Goal: Information Seeking & Learning: Compare options

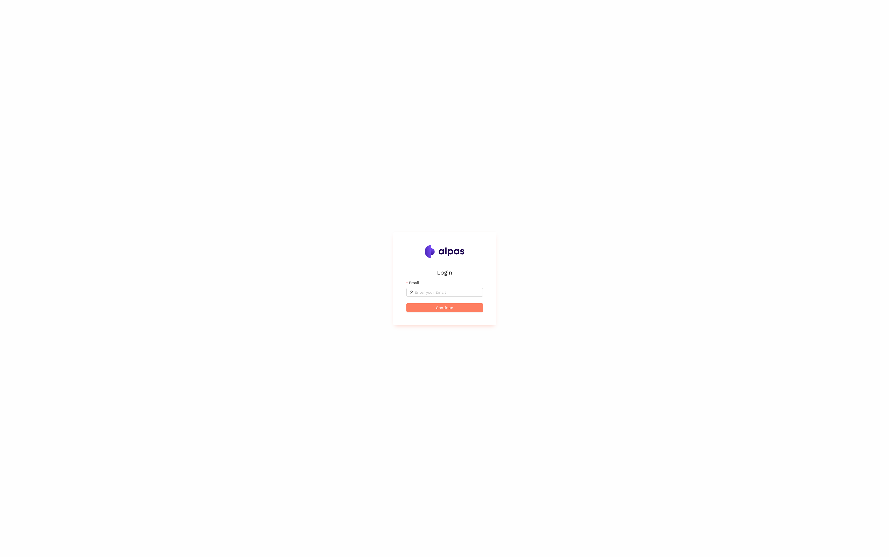
click at [535, 296] on div "Login Email Continue" at bounding box center [444, 278] width 889 height 557
click at [355, 237] on input "Email" at bounding box center [358, 237] width 65 height 6
type input "[EMAIL_ADDRESS]"
click at [350, 251] on span "Continue" at bounding box center [355, 252] width 17 height 6
click at [317, 236] on button "Login" at bounding box center [355, 240] width 77 height 9
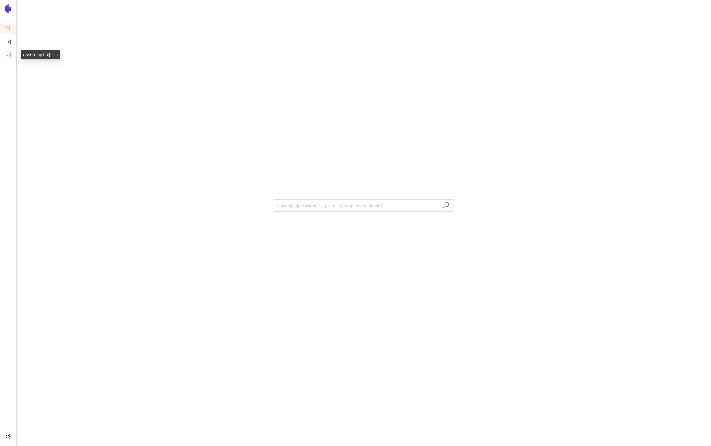
click at [10, 55] on icon "container" at bounding box center [9, 54] width 4 height 5
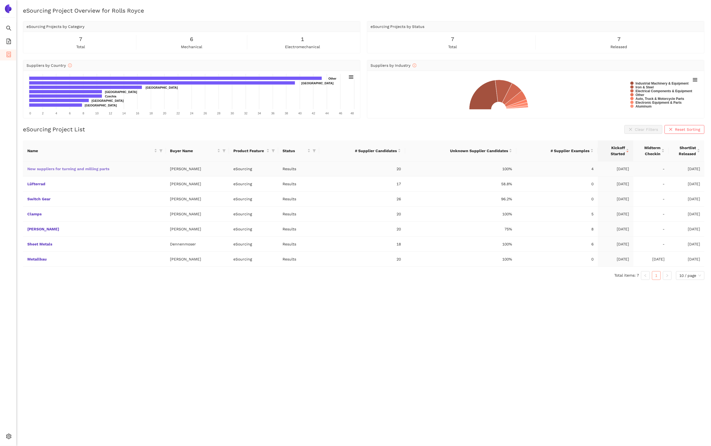
click at [0, 0] on link "New suppliers for turning and milling parts" at bounding box center [0, 0] width 0 height 0
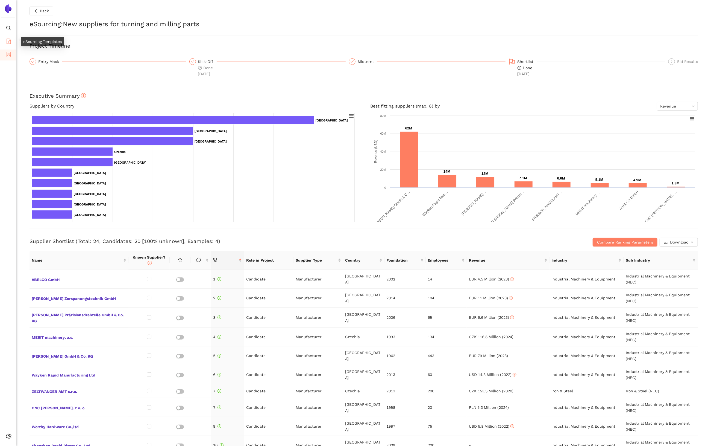
click at [10, 37] on span "file-add" at bounding box center [8, 42] width 5 height 11
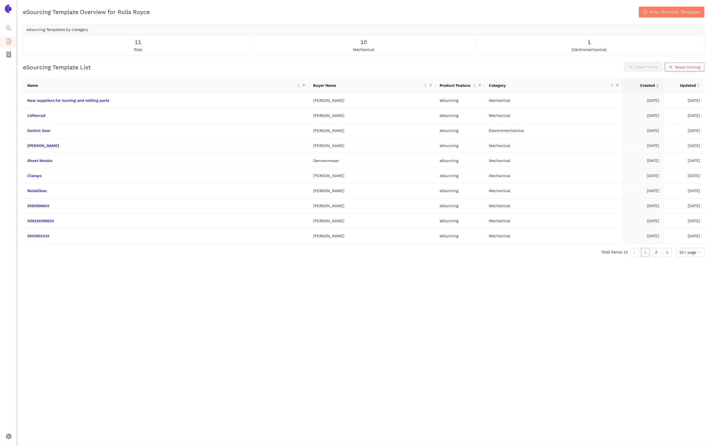
click at [8, 30] on icon "search" at bounding box center [8, 27] width 5 height 5
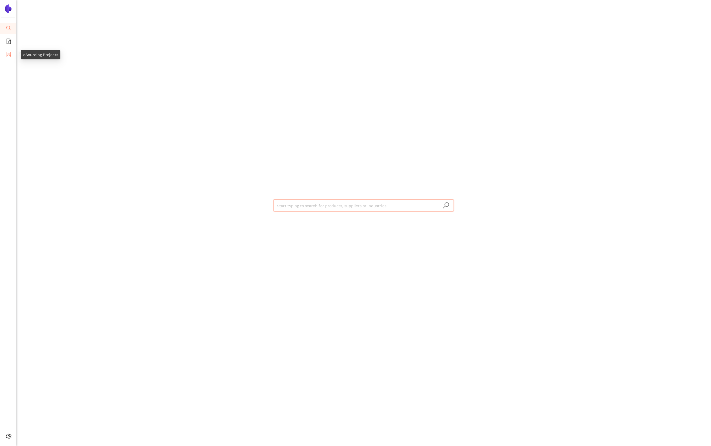
click at [11, 53] on icon "container" at bounding box center [8, 54] width 5 height 5
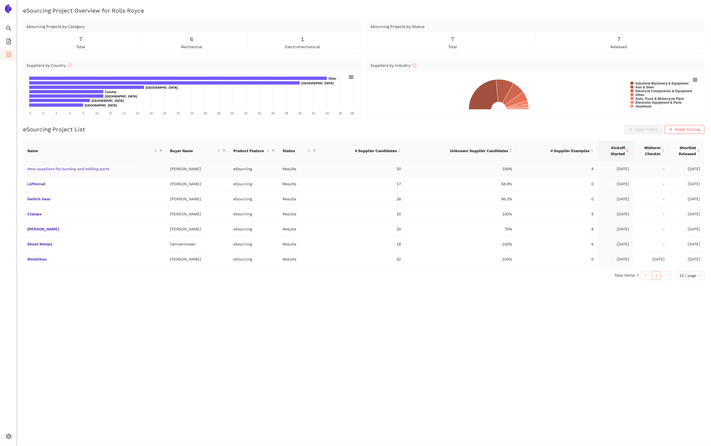
click at [0, 0] on link "New suppliers for turning and milling parts" at bounding box center [0, 0] width 0 height 0
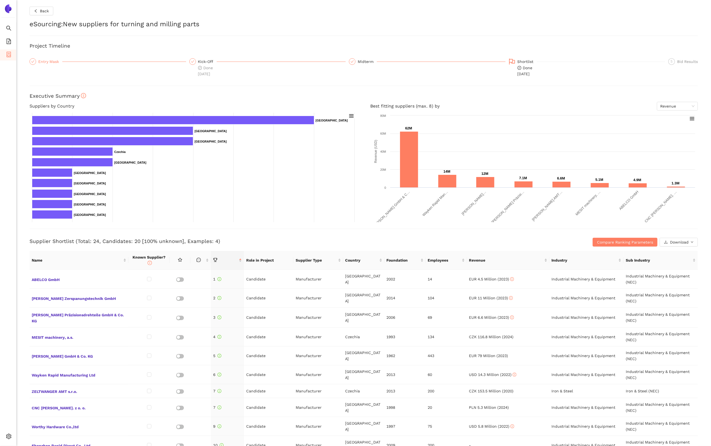
click at [56, 63] on div "Entry Mask" at bounding box center [50, 61] width 24 height 7
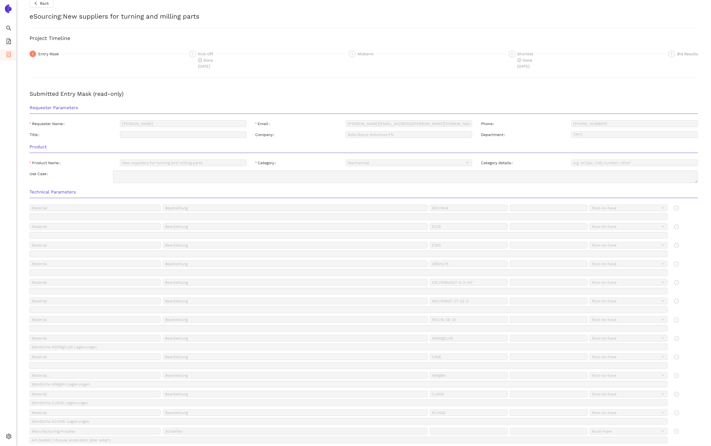
scroll to position [6, 0]
click at [528, 57] on div "Shortlist" at bounding box center [527, 55] width 19 height 7
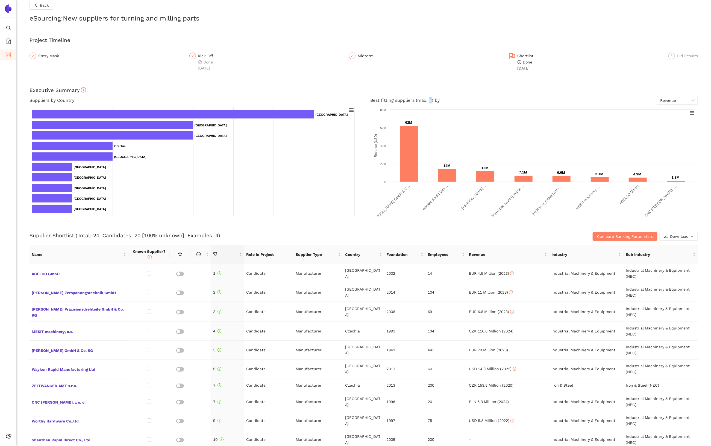
click at [431, 100] on h4 "Best fitting suppliers (max. 8) by Revenue" at bounding box center [534, 100] width 328 height 9
click at [696, 100] on div "Revenue" at bounding box center [677, 100] width 41 height 9
click at [628, 90] on h3 "Executive Summary" at bounding box center [364, 90] width 669 height 7
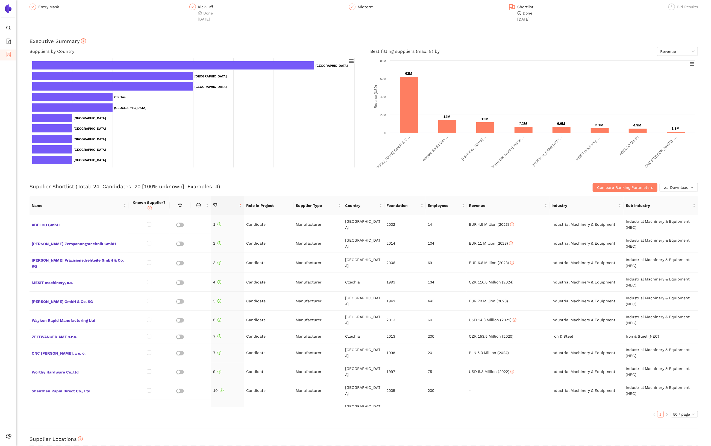
scroll to position [56, 0]
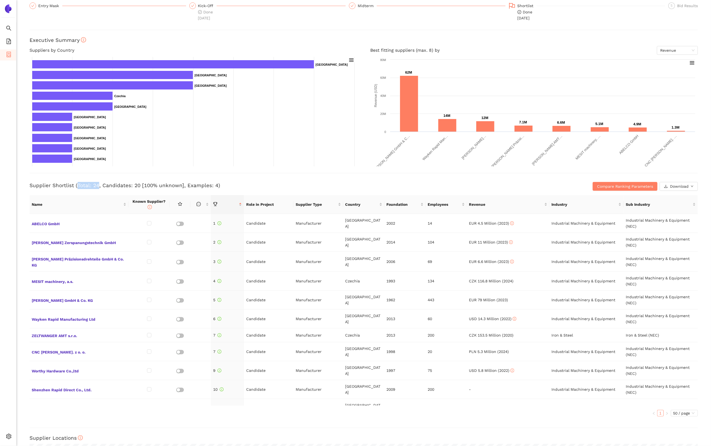
drag, startPoint x: 78, startPoint y: 184, endPoint x: 97, endPoint y: 184, distance: 18.9
click at [97, 184] on h3 "Supplier Shortlist (Total: 24, Candidates: 20 [100% unknown], Examples: 4)" at bounding box center [253, 185] width 446 height 7
drag, startPoint x: 113, startPoint y: 185, endPoint x: 137, endPoint y: 184, distance: 23.8
click at [137, 184] on h3 "Supplier Shortlist (Total: 24, Candidates: 20 [100% unknown], Examples: 4)" at bounding box center [253, 185] width 446 height 7
drag, startPoint x: 196, startPoint y: 185, endPoint x: 214, endPoint y: 183, distance: 17.3
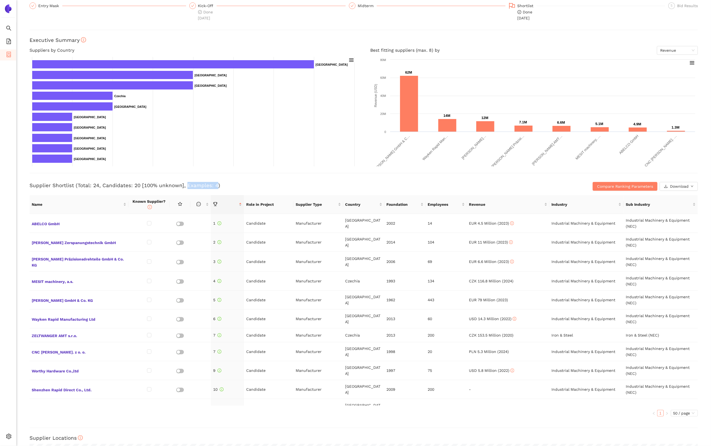
click at [214, 183] on h3 "Supplier Shortlist (Total: 24, Candidates: 20 [100% unknown], Examples: 4)" at bounding box center [253, 185] width 446 height 7
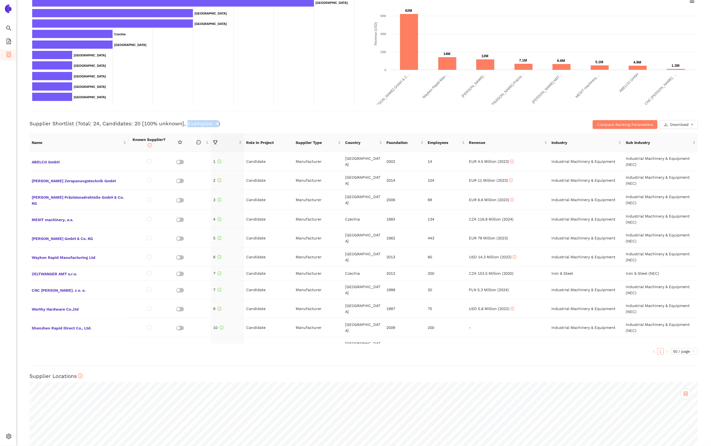
scroll to position [124, 0]
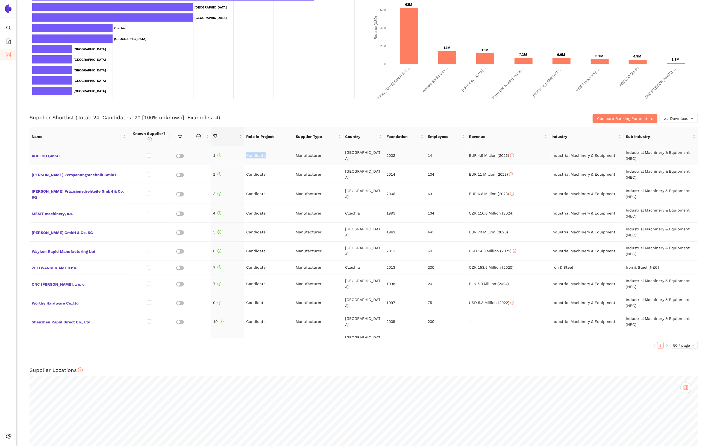
drag, startPoint x: 247, startPoint y: 155, endPoint x: 265, endPoint y: 154, distance: 18.6
click at [265, 154] on td "Candidate" at bounding box center [268, 155] width 49 height 19
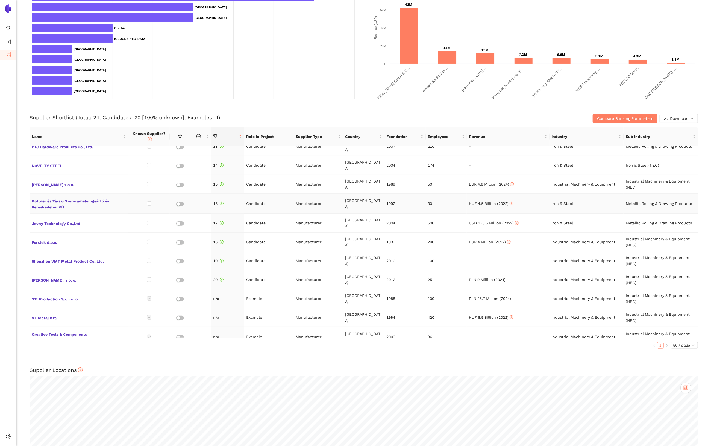
scroll to position [236, 0]
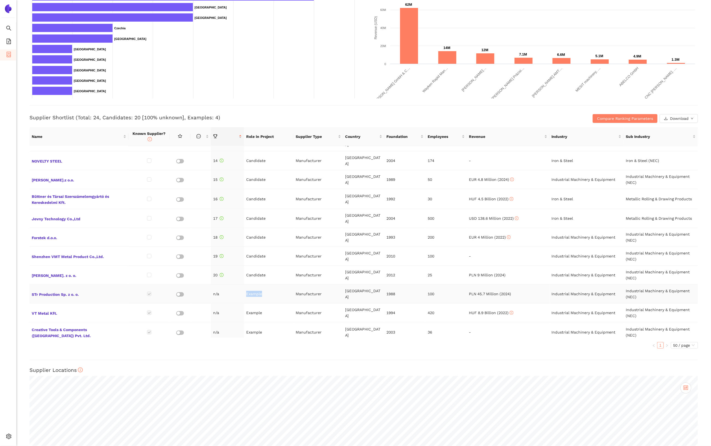
drag, startPoint x: 264, startPoint y: 272, endPoint x: 247, endPoint y: 272, distance: 17.0
click at [247, 284] on td "Example" at bounding box center [268, 293] width 49 height 19
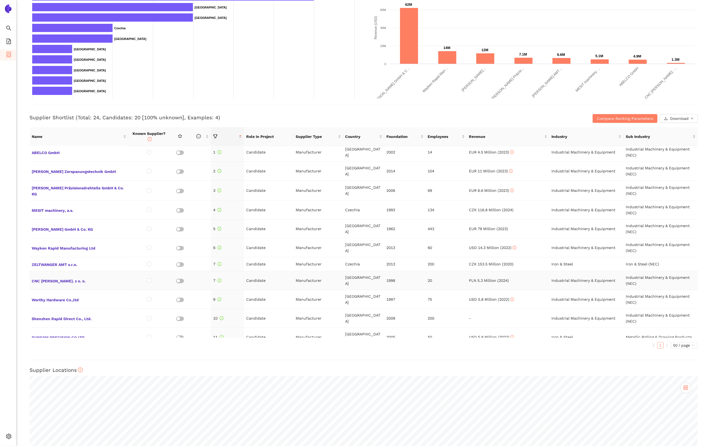
scroll to position [0, 0]
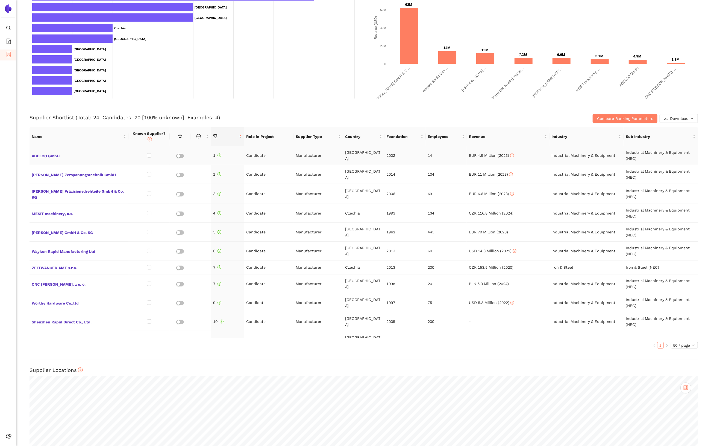
click at [315, 153] on td "Manufacturer" at bounding box center [318, 155] width 49 height 19
click at [353, 114] on h3 "Supplier Shortlist (Total: 24, Candidates: 20 [100% unknown], Examples: 4)" at bounding box center [253, 117] width 446 height 7
click at [86, 175] on span "[PERSON_NAME] Zerspanungstechnik GmbH" at bounding box center [79, 174] width 95 height 7
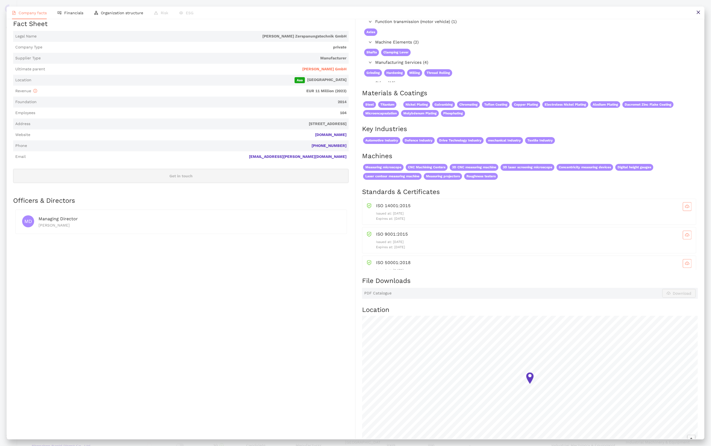
drag, startPoint x: 414, startPoint y: 218, endPoint x: 376, endPoint y: 218, distance: 37.7
click at [376, 218] on p "Expires at: [DATE]" at bounding box center [534, 218] width 316 height 5
click at [389, 218] on p "Expires at: [DATE]" at bounding box center [534, 218] width 316 height 5
drag, startPoint x: 414, startPoint y: 218, endPoint x: 394, endPoint y: 218, distance: 20.0
click at [394, 218] on p "Expires at: [DATE]" at bounding box center [534, 218] width 316 height 5
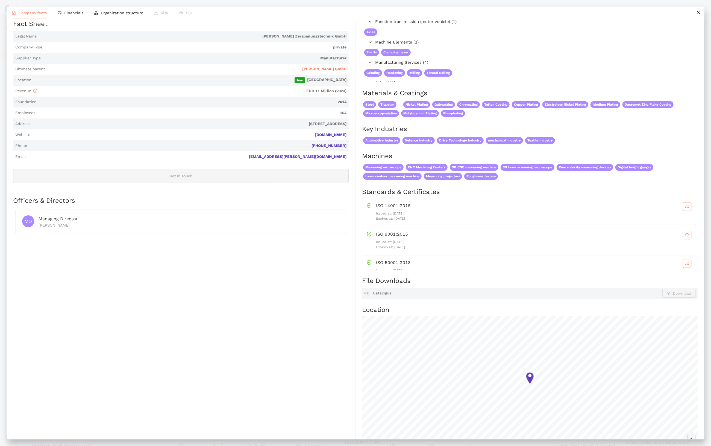
drag, startPoint x: 375, startPoint y: 212, endPoint x: 413, endPoint y: 218, distance: 38.1
click at [414, 216] on div "ISO 14001:2015 Issued at: [DATE] Expires at: [DATE]" at bounding box center [529, 211] width 325 height 19
click at [391, 218] on p "Expires at: [DATE]" at bounding box center [534, 218] width 316 height 5
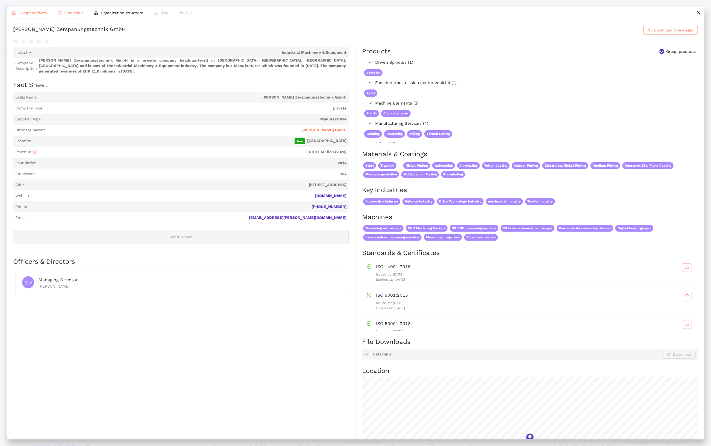
click at [71, 12] on span "Financials" at bounding box center [73, 13] width 19 height 4
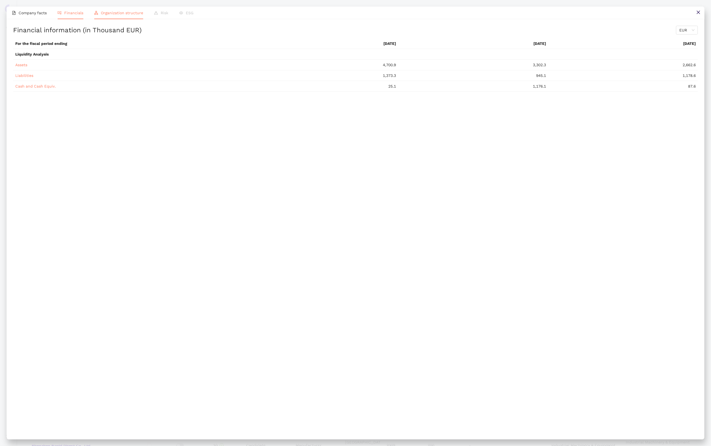
click at [99, 12] on li "Organization structure" at bounding box center [119, 13] width 60 height 13
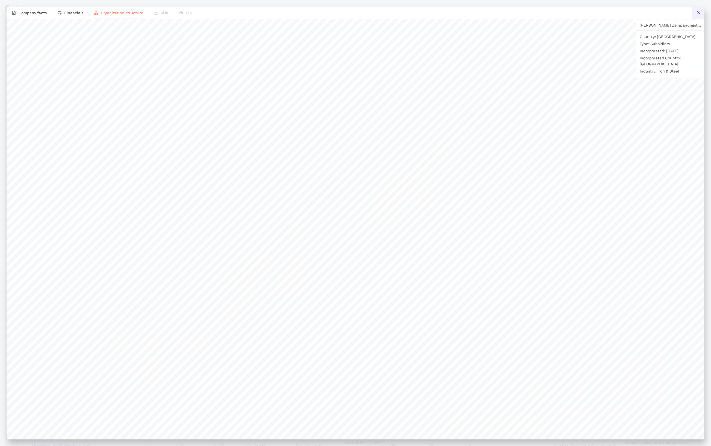
click at [699, 14] on icon "close" at bounding box center [699, 12] width 4 height 4
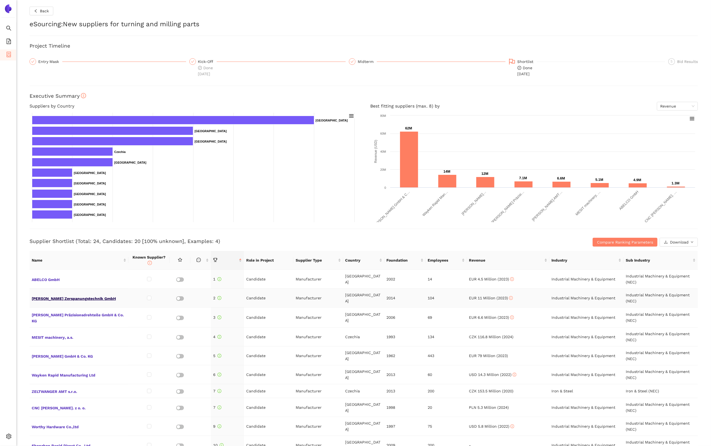
click at [84, 299] on span "[PERSON_NAME] Zerspanungstechnik GmbH" at bounding box center [79, 297] width 95 height 7
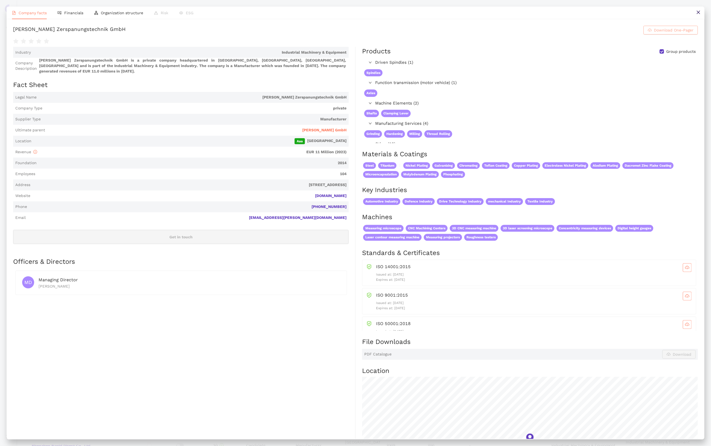
click at [667, 32] on span "Download One-Pager" at bounding box center [674, 30] width 40 height 6
click at [697, 17] on button at bounding box center [698, 13] width 12 height 12
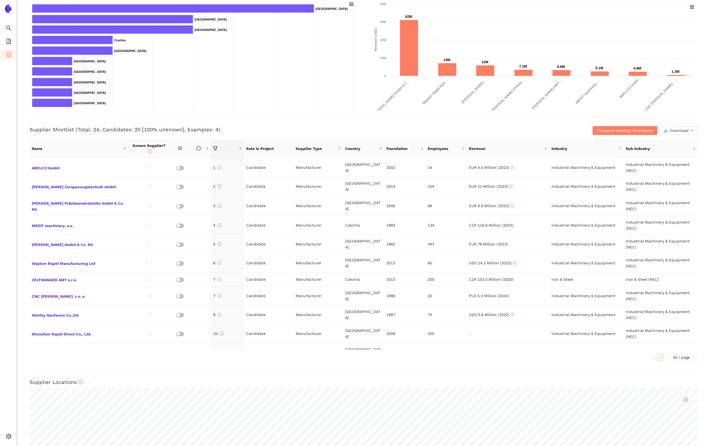
scroll to position [116, 0]
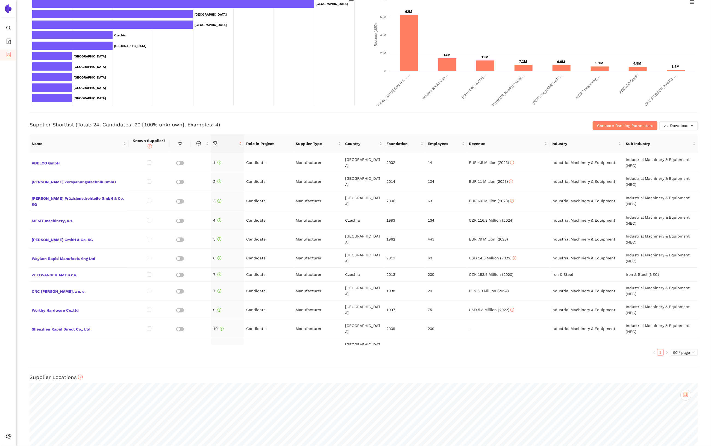
click at [21, 212] on div "Back eSourcing : New suppliers for turning and milling parts Project Timeline E…" at bounding box center [363, 223] width 695 height 446
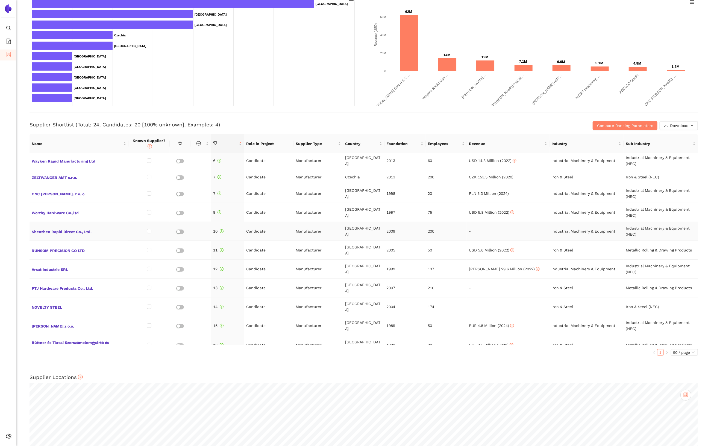
scroll to position [0, 0]
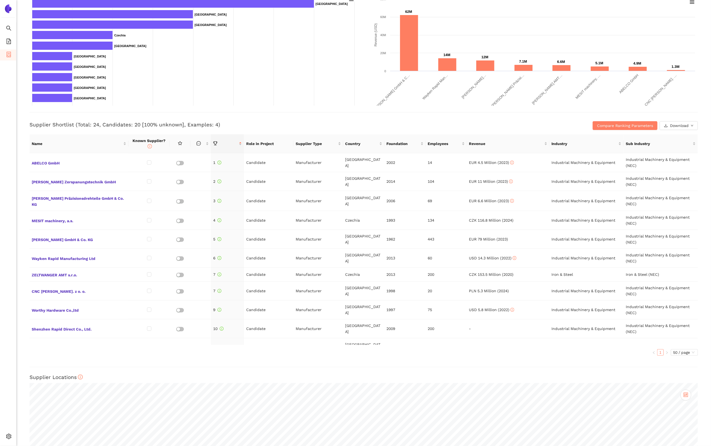
click at [337, 121] on h3 "Supplier Shortlist (Total: 24, Candidates: 20 [100% unknown], Examples: 4)" at bounding box center [253, 124] width 446 height 7
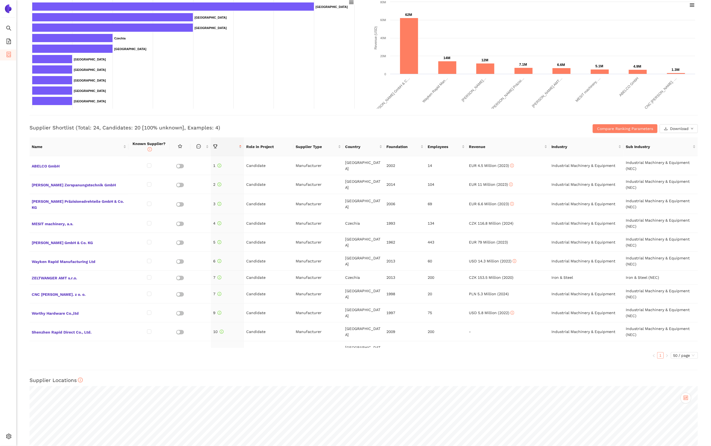
click at [451, 129] on h3 "Supplier Shortlist (Total: 24, Candidates: 20 [100% unknown], Examples: 4)" at bounding box center [253, 127] width 446 height 7
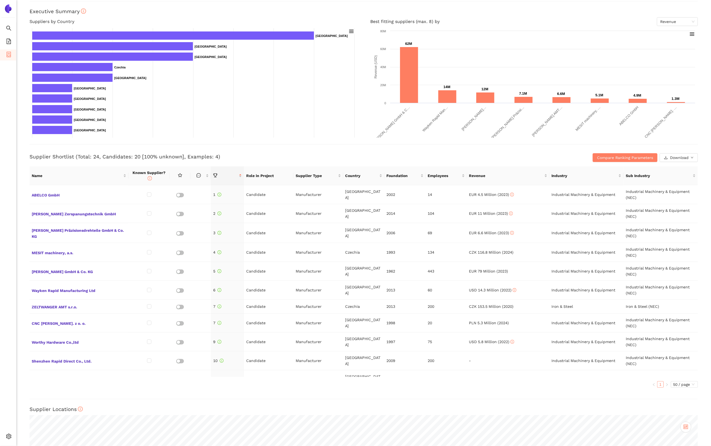
scroll to position [85, 0]
click at [616, 146] on div "Supplier Shortlist (Total: 24, Candidates: 20 [100% unknown], Examples: 4) Comp…" at bounding box center [364, 152] width 669 height 18
click at [618, 156] on span "Compare Ranking Parameters" at bounding box center [625, 157] width 56 height 6
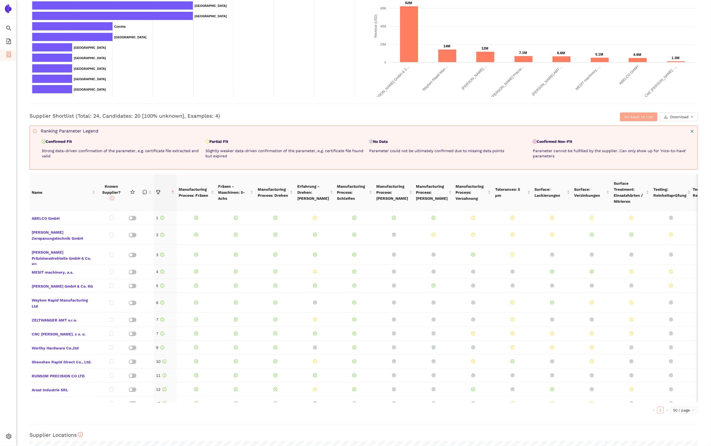
scroll to position [126, 0]
drag, startPoint x: 69, startPoint y: 141, endPoint x: 43, endPoint y: 148, distance: 27.2
click at [48, 142] on p "Confirmed Fit" at bounding box center [123, 140] width 162 height 5
drag, startPoint x: 230, startPoint y: 141, endPoint x: 211, endPoint y: 141, distance: 19.7
click at [211, 141] on p "Partial Fit" at bounding box center [287, 140] width 162 height 5
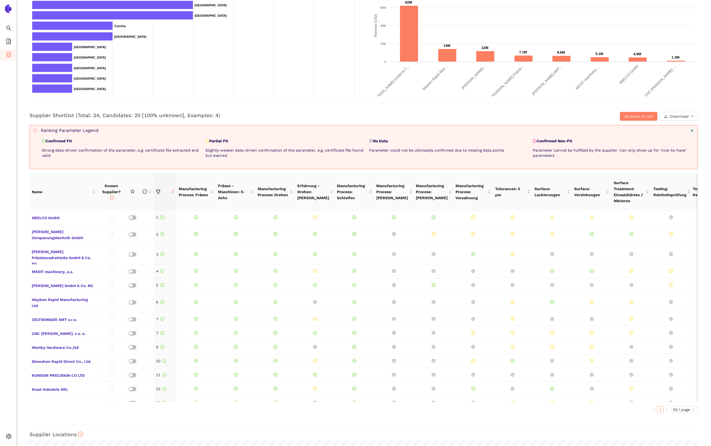
drag, startPoint x: 379, startPoint y: 141, endPoint x: 389, endPoint y: 141, distance: 9.6
click at [389, 141] on p "No Data" at bounding box center [450, 140] width 162 height 5
drag, startPoint x: 539, startPoint y: 142, endPoint x: 575, endPoint y: 142, distance: 36.4
click at [575, 142] on p "Confirmed Non-Fit" at bounding box center [614, 140] width 162 height 5
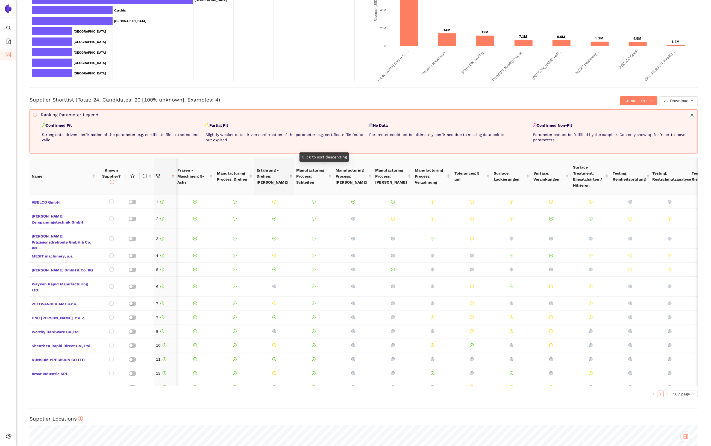
scroll to position [0, 0]
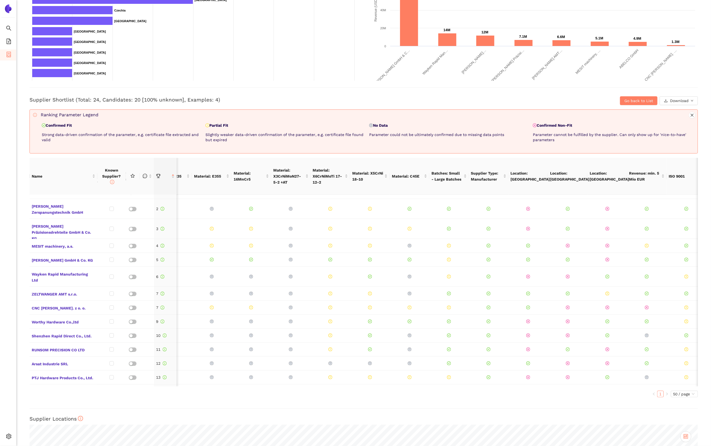
click at [568, 123] on p "Confirmed Non-Fit" at bounding box center [614, 125] width 162 height 5
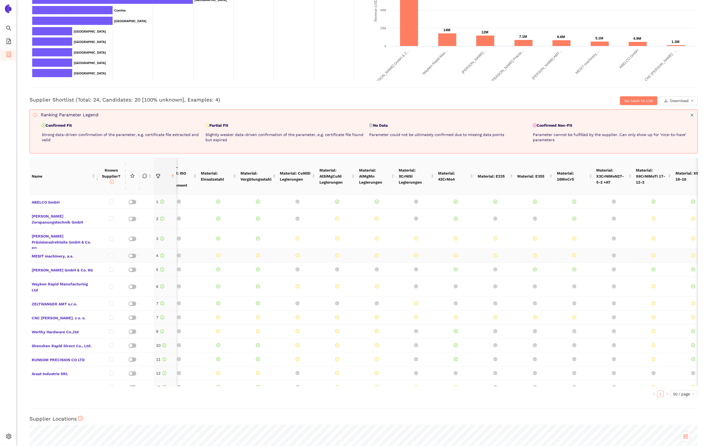
scroll to position [0, 619]
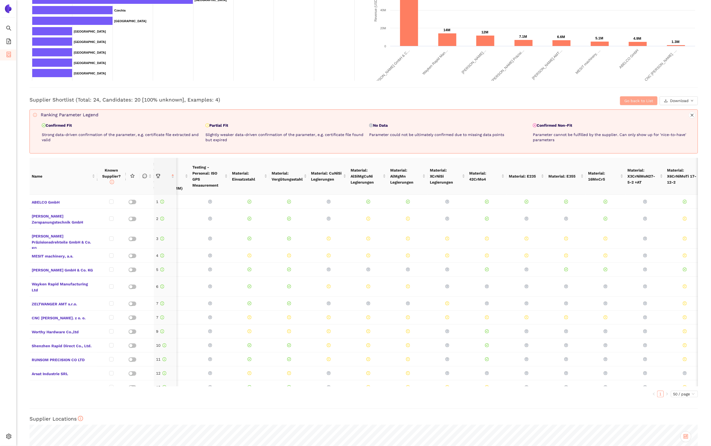
click at [648, 100] on span "Go back to List" at bounding box center [639, 101] width 29 height 6
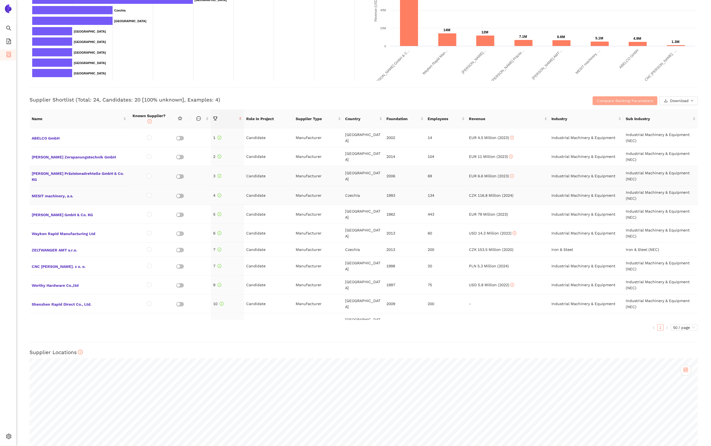
scroll to position [0, 0]
click at [631, 100] on span "Compare Ranking Parameters" at bounding box center [625, 101] width 56 height 6
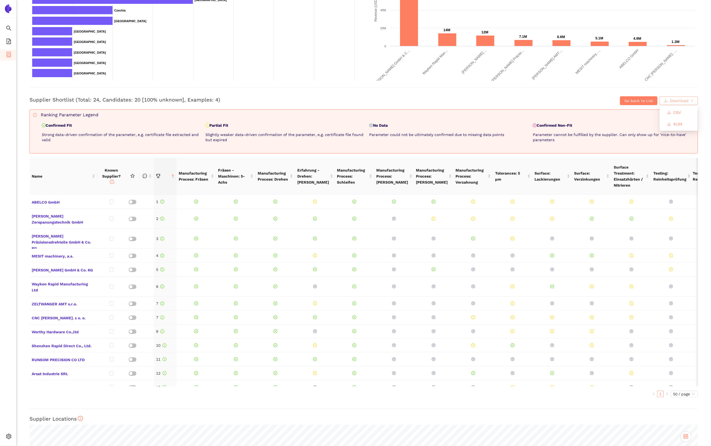
click at [671, 99] on span "Download" at bounding box center [679, 101] width 19 height 6
click at [638, 101] on span "Go back to List" at bounding box center [639, 101] width 29 height 6
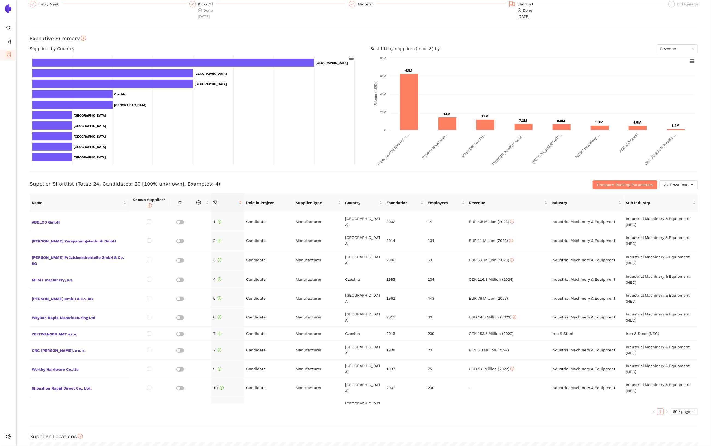
click at [460, 174] on div "Supplier Shortlist (Total: 24, Candidates: 20 [100% unknown], Examples: 4) Comp…" at bounding box center [364, 180] width 669 height 18
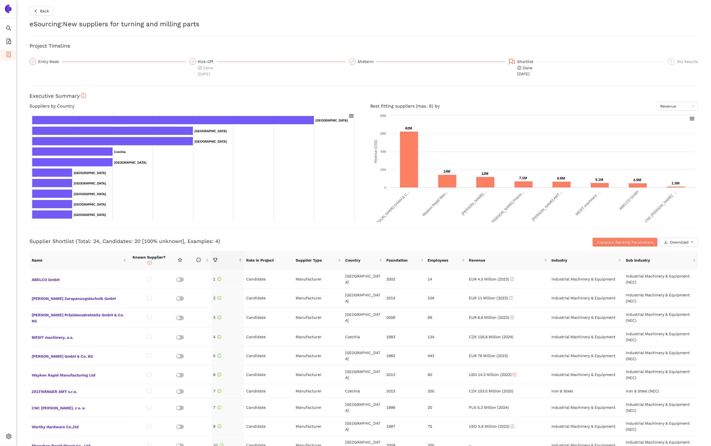
click at [450, 239] on h3 "Supplier Shortlist (Total: 24, Candidates: 20 [100% unknown], Examples: 4)" at bounding box center [253, 241] width 446 height 7
click at [23, 436] on icon "logout" at bounding box center [23, 437] width 4 height 4
